Goal: Find contact information: Find contact information

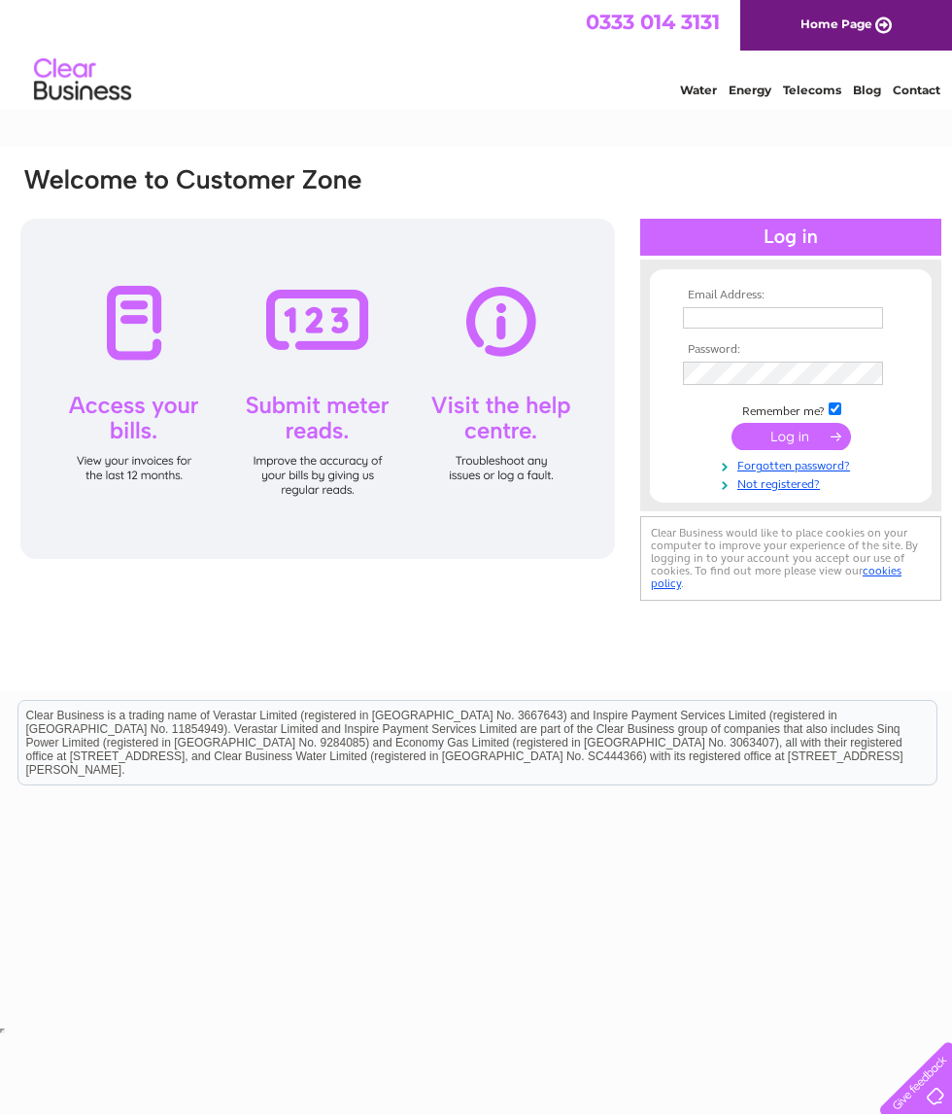
click at [725, 315] on input "text" at bounding box center [783, 317] width 200 height 21
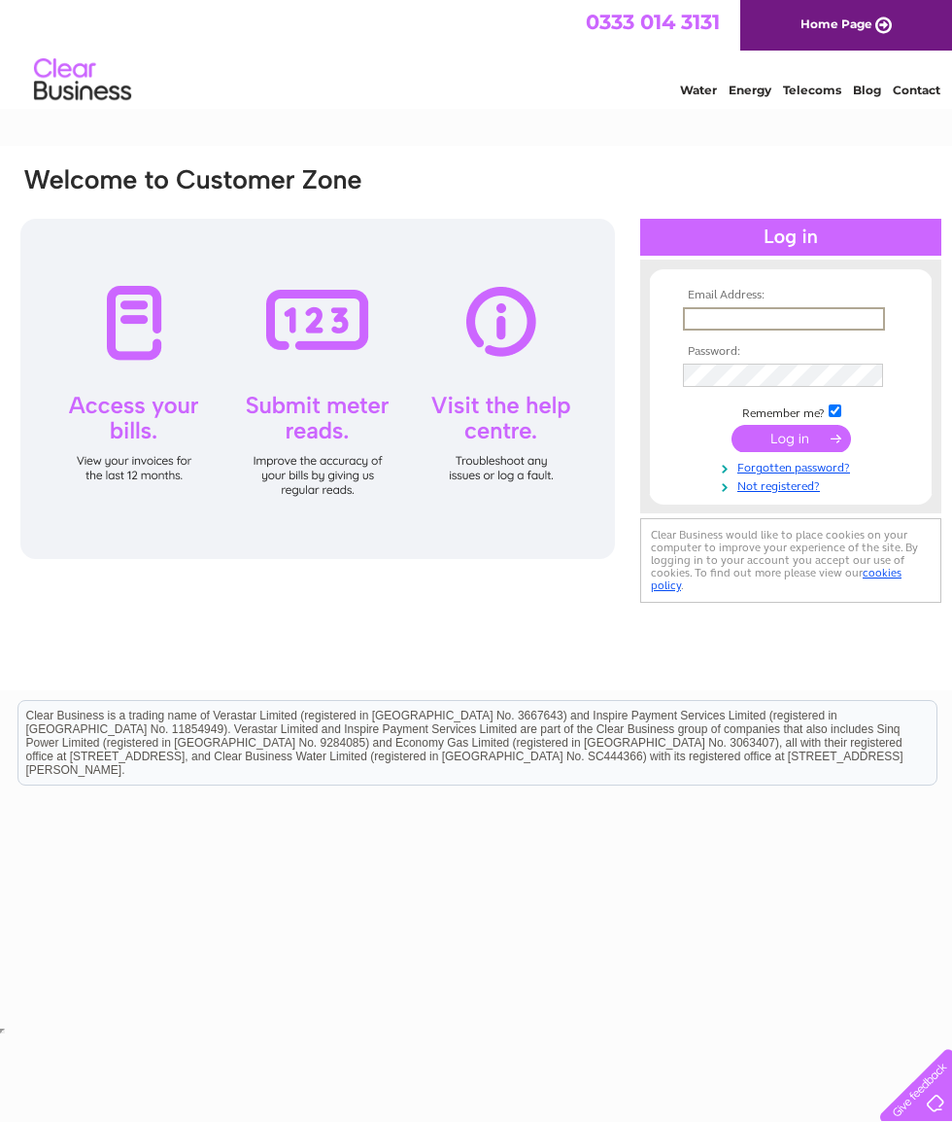
type input "janeperrywinkle@yahoo.co.uk"
click at [803, 443] on input "submit" at bounding box center [792, 438] width 120 height 27
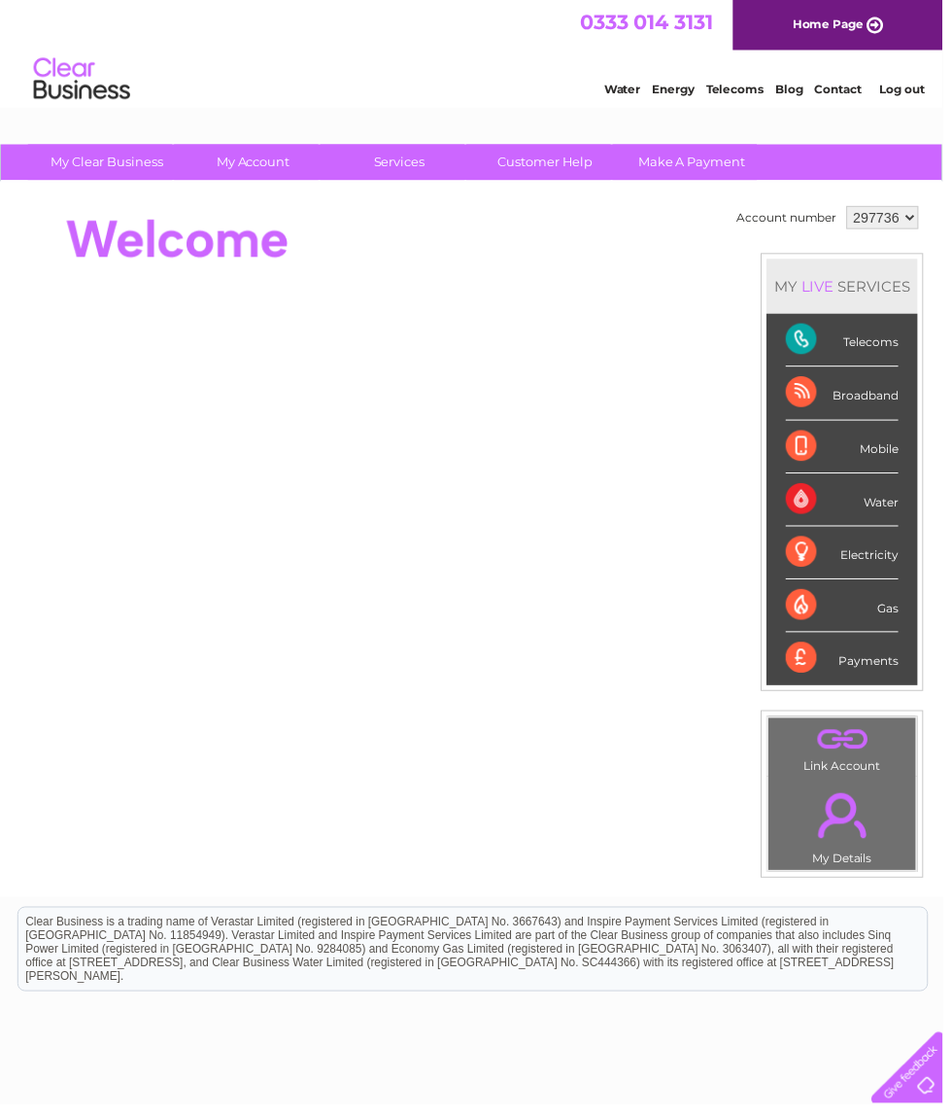
click at [885, 351] on div "Telecoms" at bounding box center [851, 343] width 114 height 53
click at [567, 164] on link "Customer Help" at bounding box center [551, 164] width 160 height 36
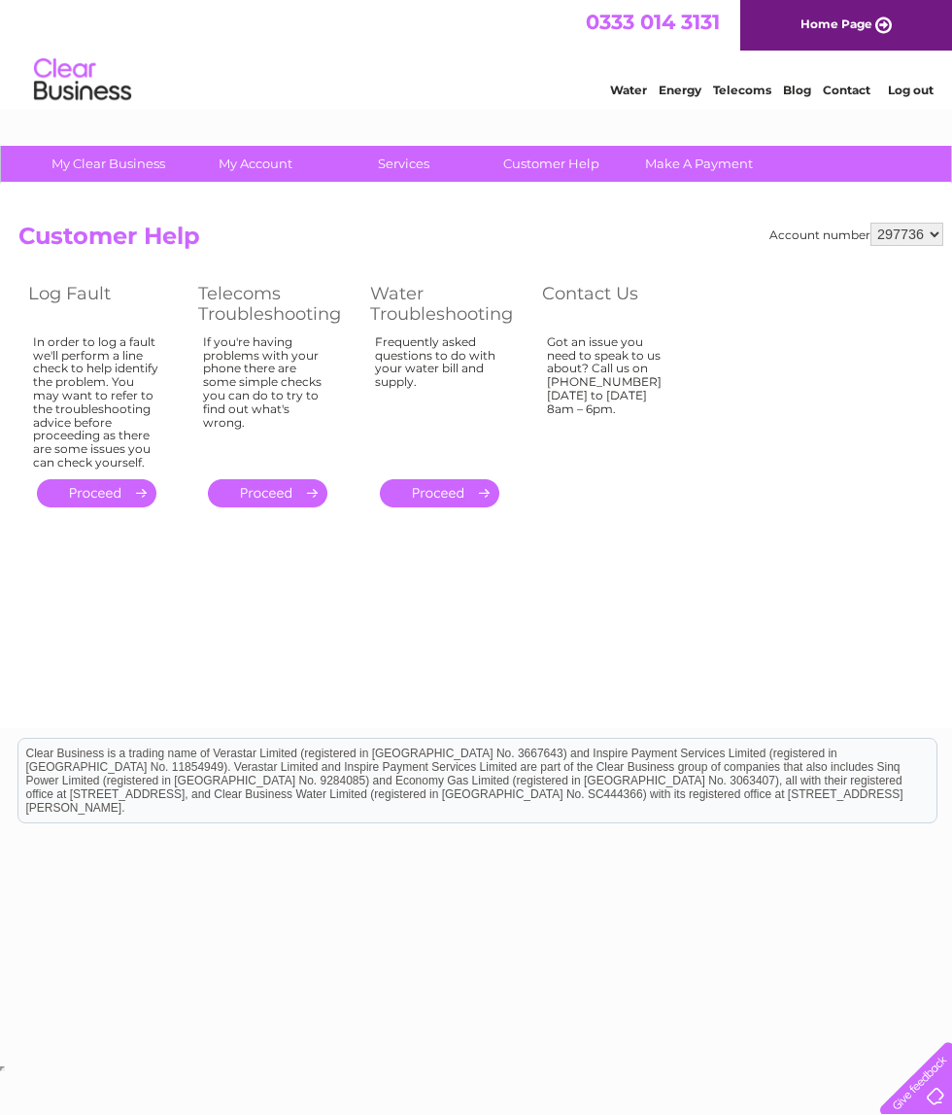
click at [296, 484] on link "." at bounding box center [268, 493] width 120 height 28
click at [844, 97] on link "Contact" at bounding box center [847, 90] width 48 height 15
